Goal: Information Seeking & Learning: Learn about a topic

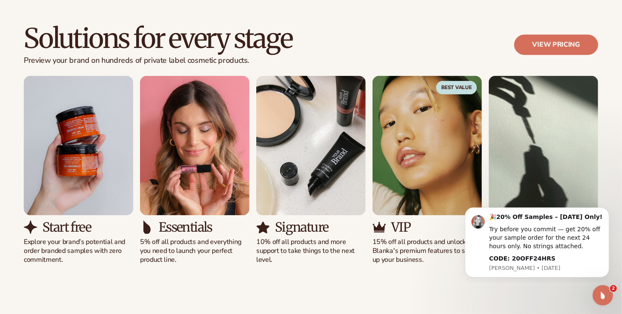
scroll to position [756, 0]
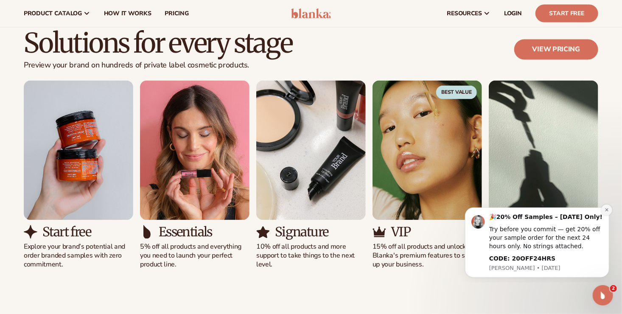
click at [610, 210] on button "Dismiss notification" at bounding box center [606, 209] width 11 height 11
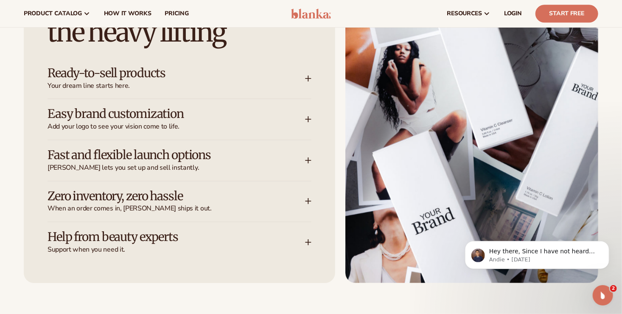
scroll to position [1101, 0]
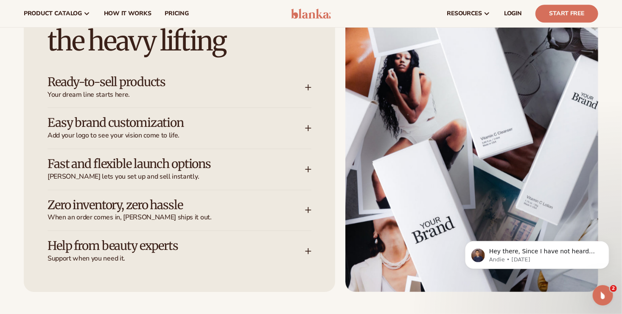
click at [309, 90] on icon at bounding box center [308, 87] width 7 height 7
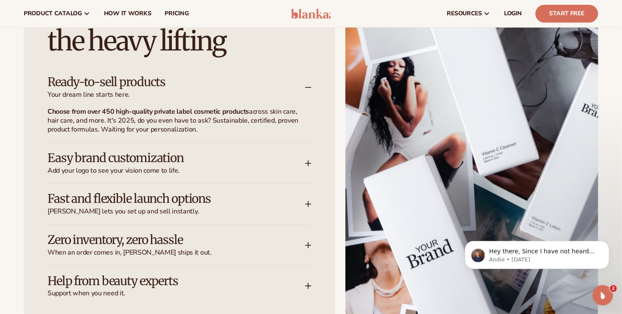
click at [307, 163] on icon at bounding box center [308, 163] width 7 height 7
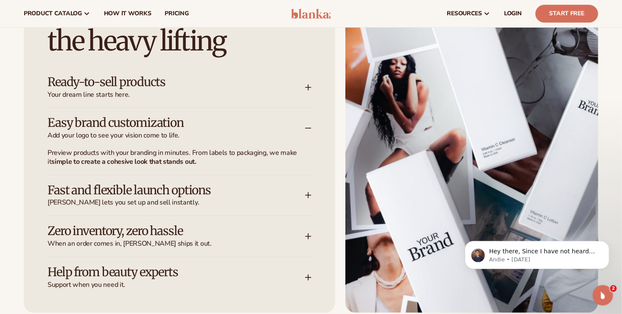
click at [307, 198] on icon at bounding box center [308, 195] width 7 height 7
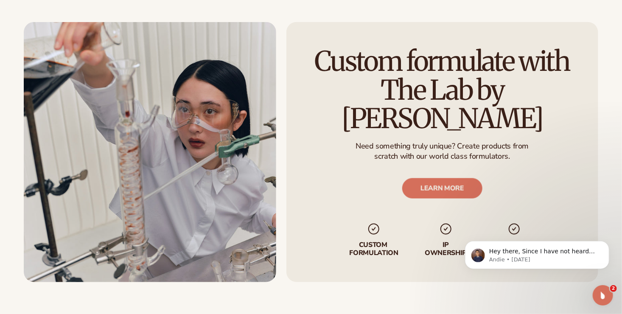
scroll to position [2042, 0]
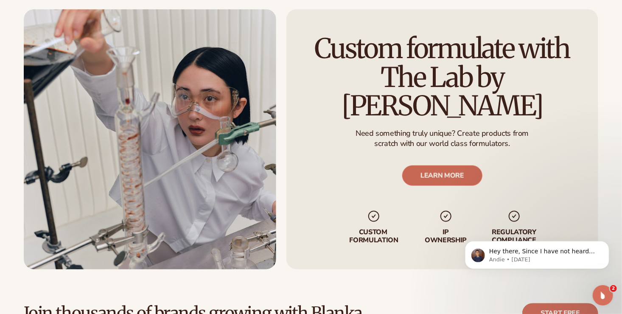
click at [475, 165] on link "LEARN MORE" at bounding box center [442, 175] width 80 height 20
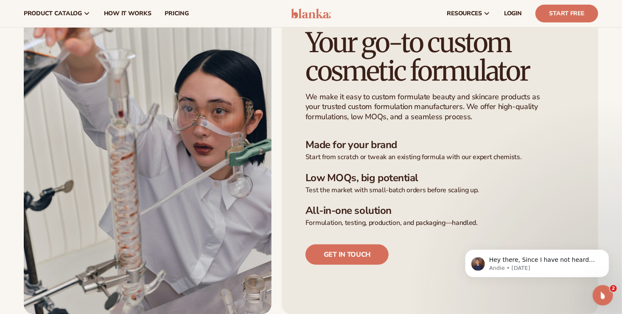
scroll to position [180, 0]
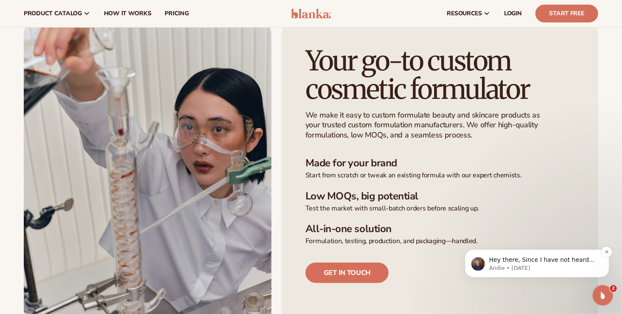
click at [514, 261] on p "Hey there, Since I have not heard back from you, I will be closing this ticket.…" at bounding box center [544, 260] width 110 height 8
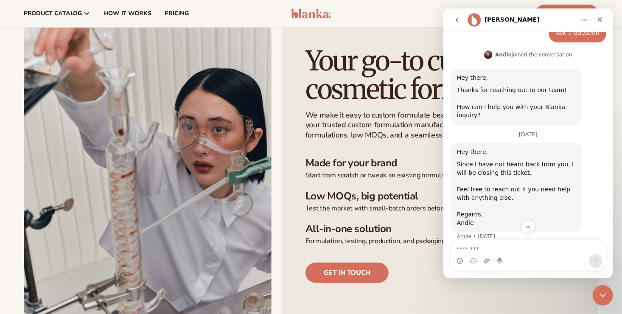
scroll to position [122, 0]
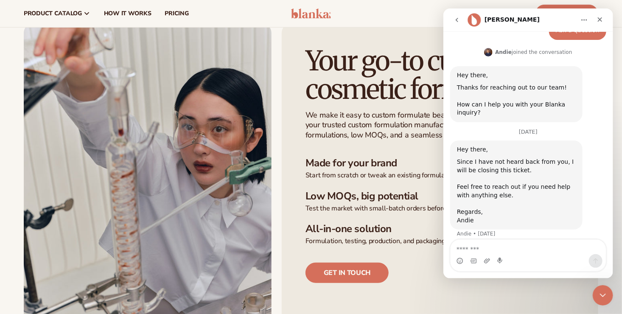
drag, startPoint x: 610, startPoint y: 157, endPoint x: 1062, endPoint y: 224, distance: 456.2
click at [597, 20] on icon "Close" at bounding box center [599, 19] width 7 height 7
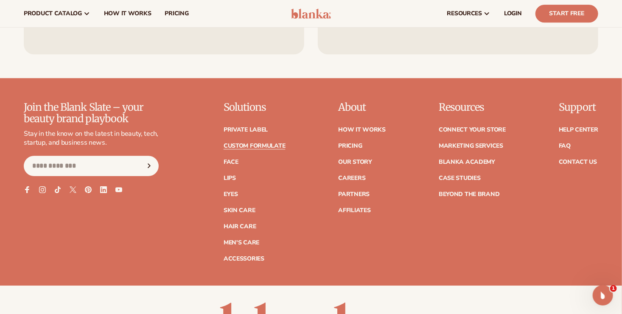
scroll to position [1178, 0]
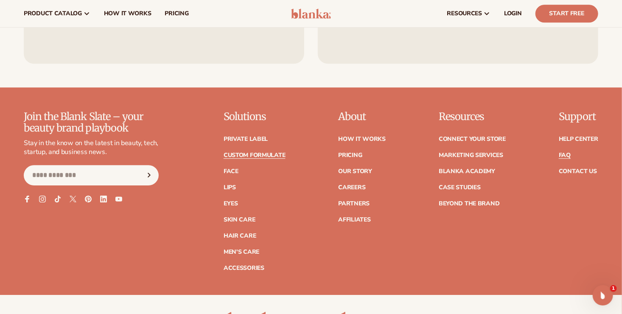
click at [568, 152] on link "FAQ" at bounding box center [565, 155] width 12 height 6
